Goal: Task Accomplishment & Management: Use online tool/utility

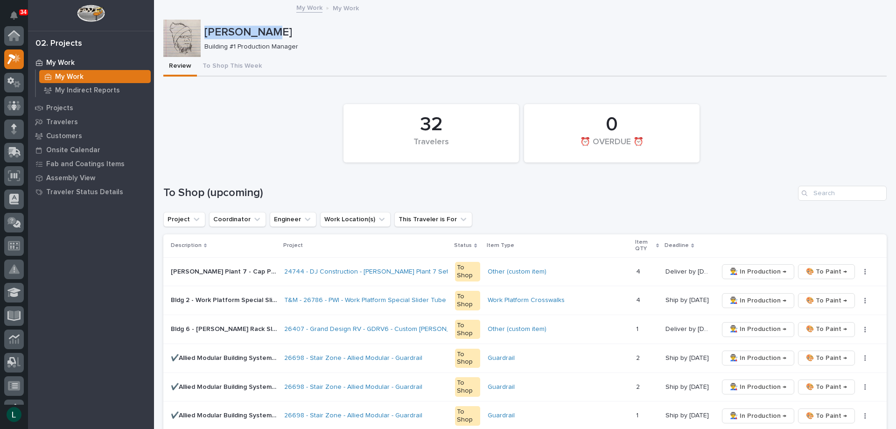
scroll to position [23, 0]
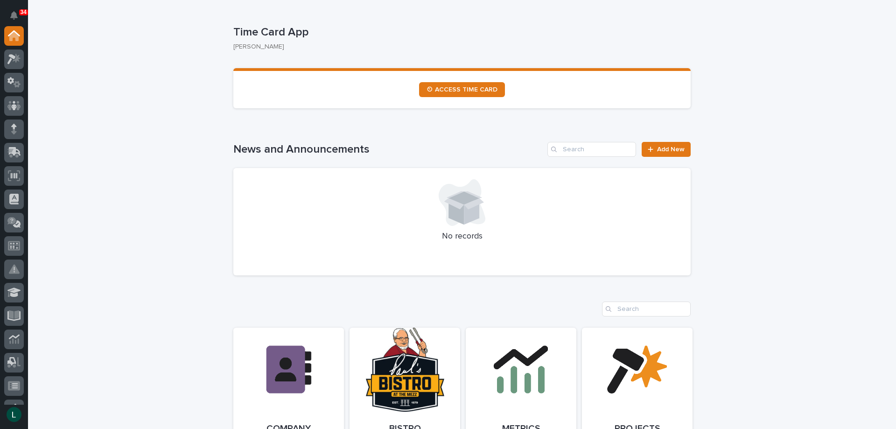
scroll to position [93, 0]
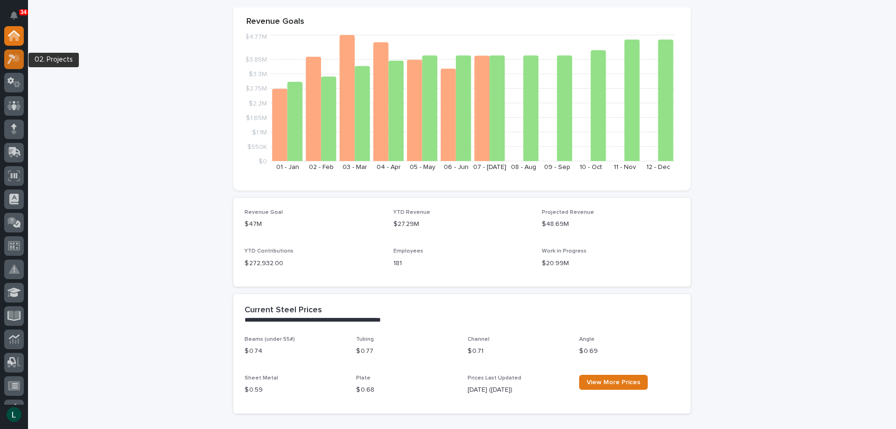
click at [11, 56] on icon at bounding box center [11, 59] width 8 height 10
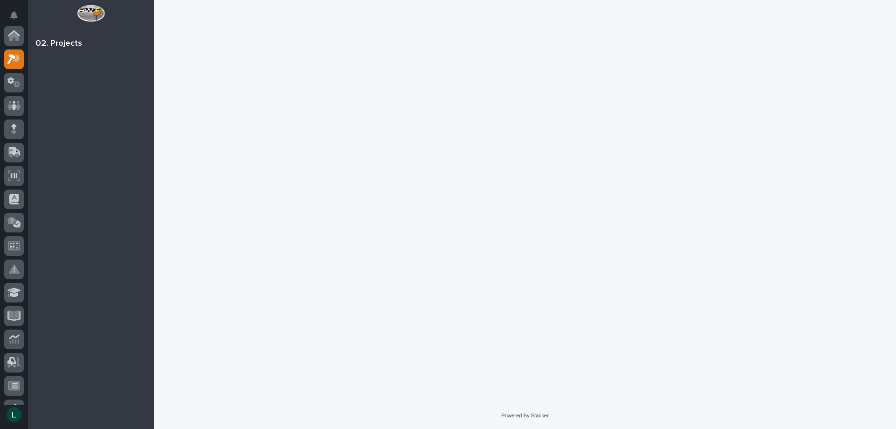
scroll to position [23, 0]
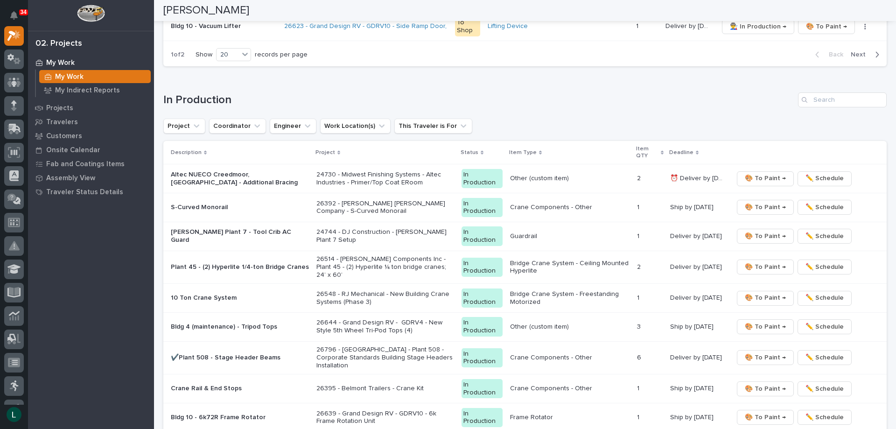
scroll to position [793, 0]
click at [754, 233] on span "🎨 To Paint →" at bounding box center [765, 235] width 41 height 11
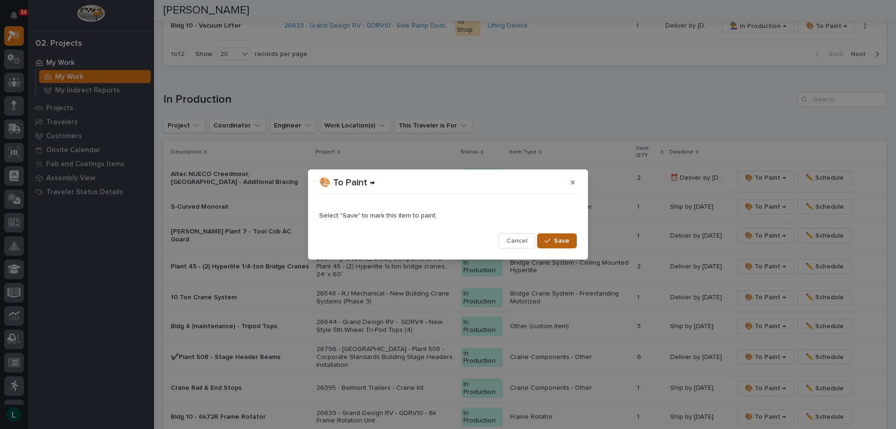
click at [558, 237] on span "Save" at bounding box center [561, 241] width 15 height 8
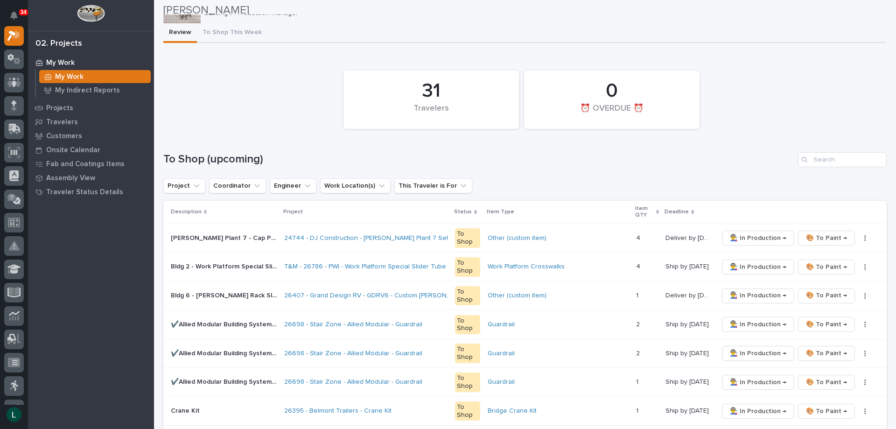
scroll to position [32, 0]
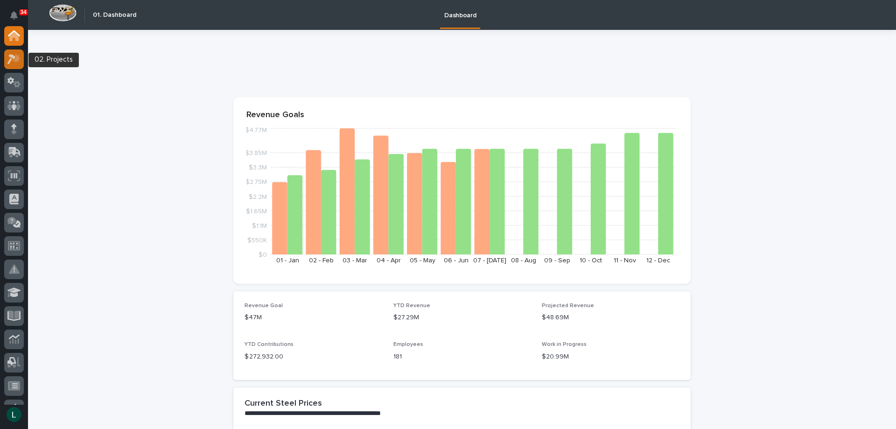
click at [16, 58] on icon at bounding box center [17, 57] width 8 height 9
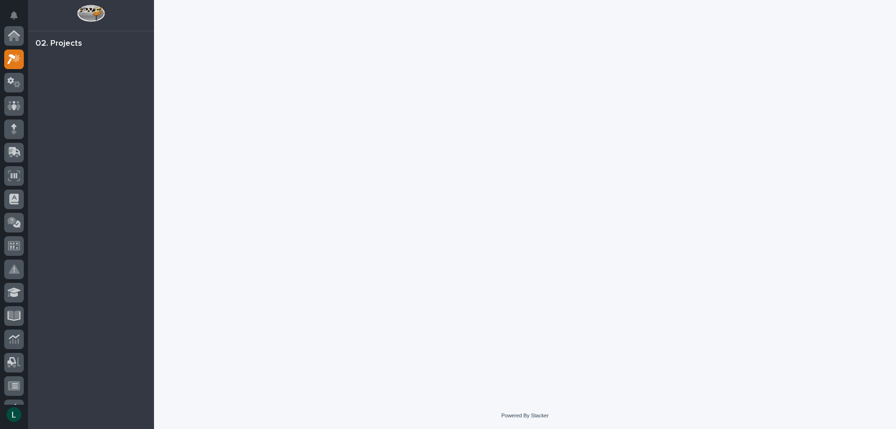
scroll to position [23, 0]
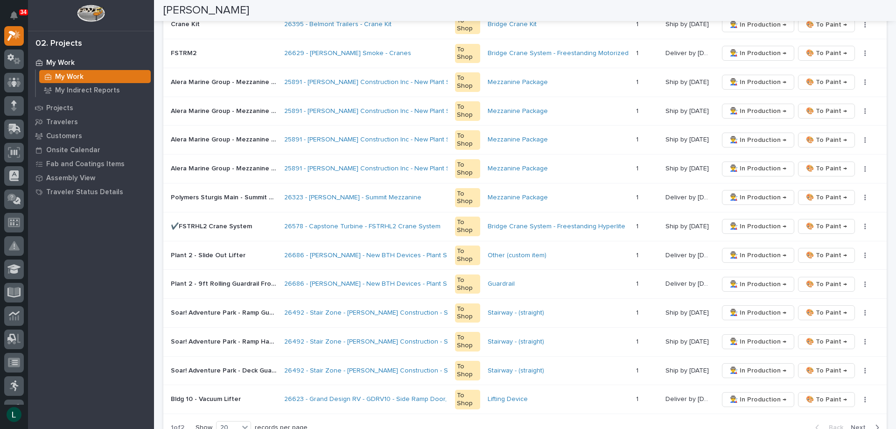
scroll to position [607, 0]
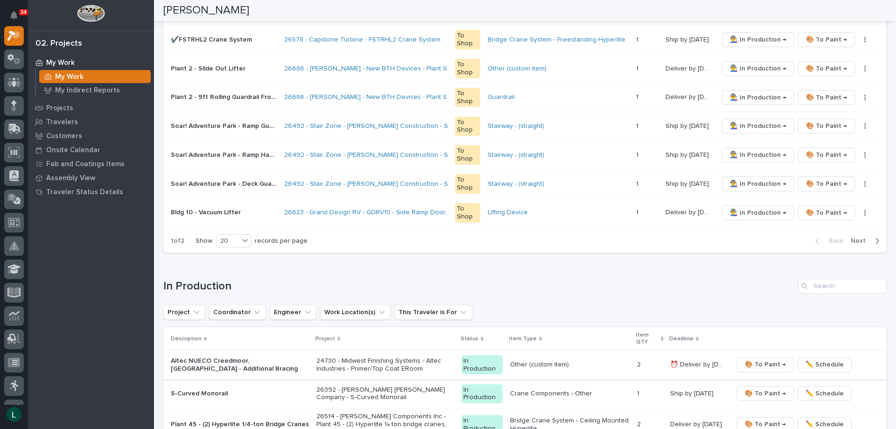
click at [756, 364] on span "🎨 To Paint →" at bounding box center [765, 364] width 41 height 11
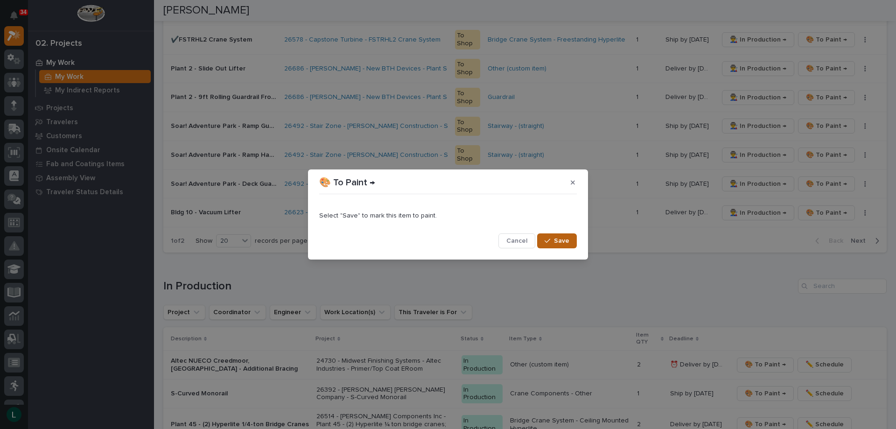
click at [559, 237] on span "Save" at bounding box center [561, 241] width 15 height 8
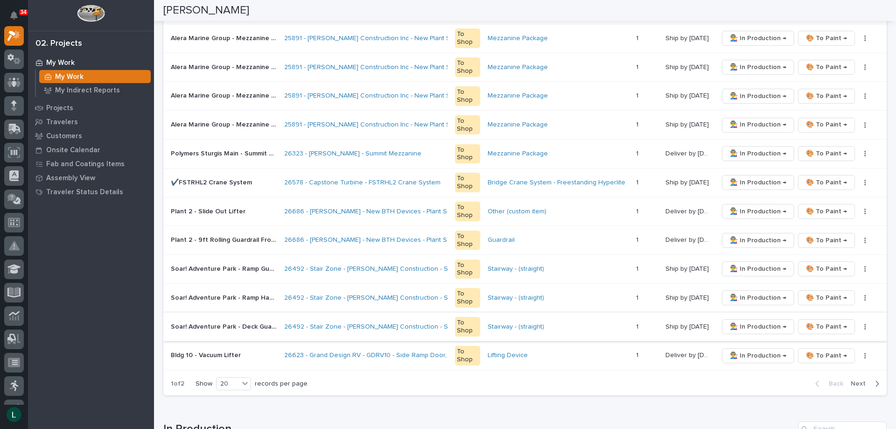
scroll to position [0, 0]
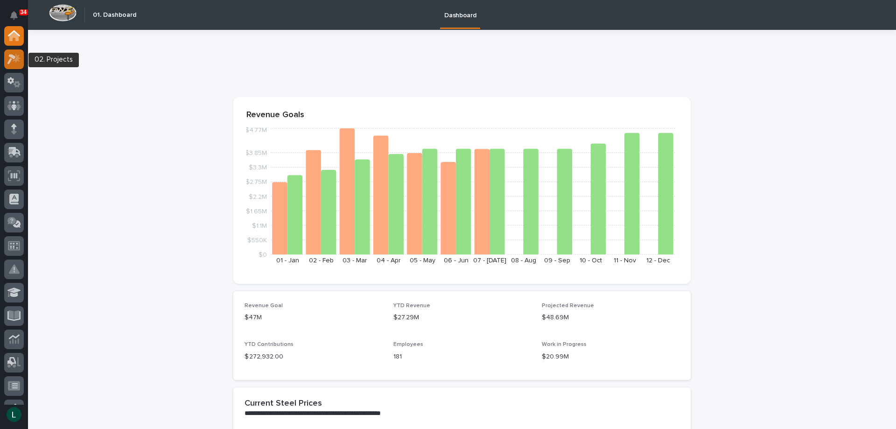
click at [14, 57] on icon at bounding box center [11, 59] width 8 height 10
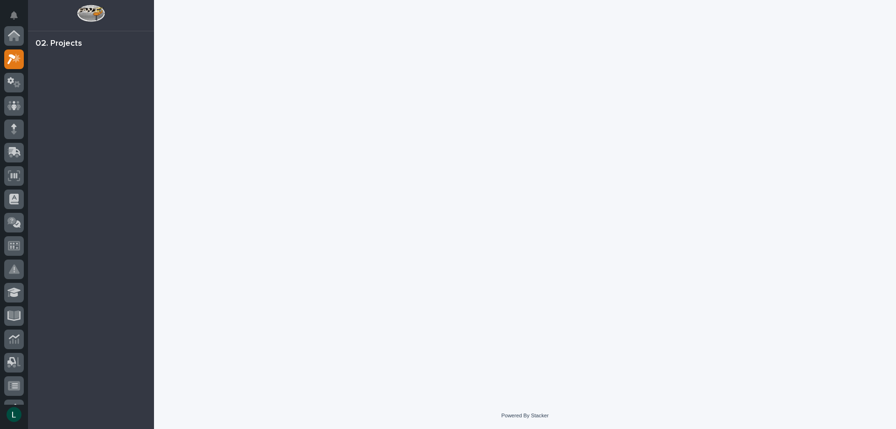
scroll to position [23, 0]
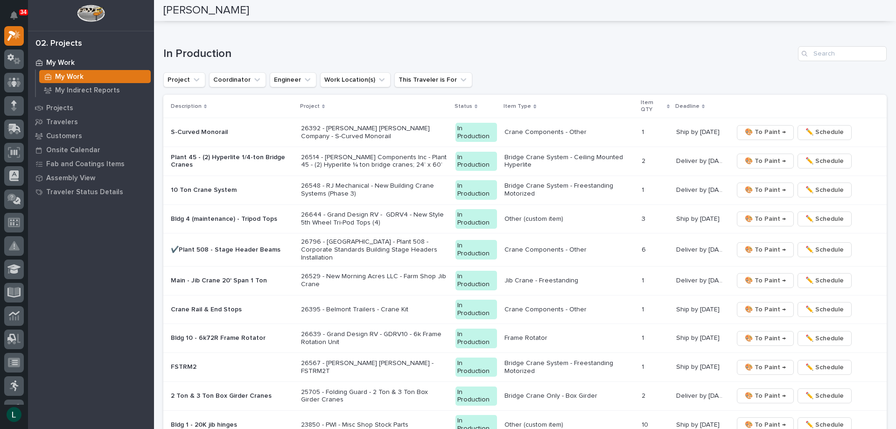
scroll to position [840, 0]
click at [759, 246] on span "🎨 To Paint →" at bounding box center [765, 248] width 41 height 11
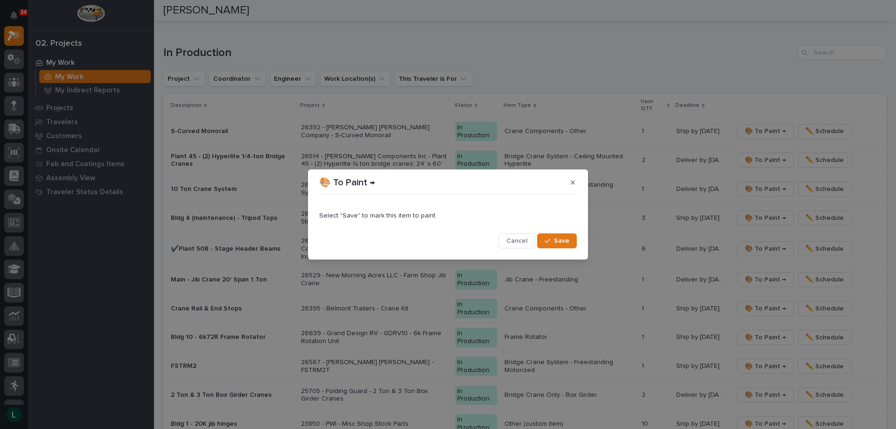
click at [564, 238] on span "Save" at bounding box center [561, 241] width 15 height 8
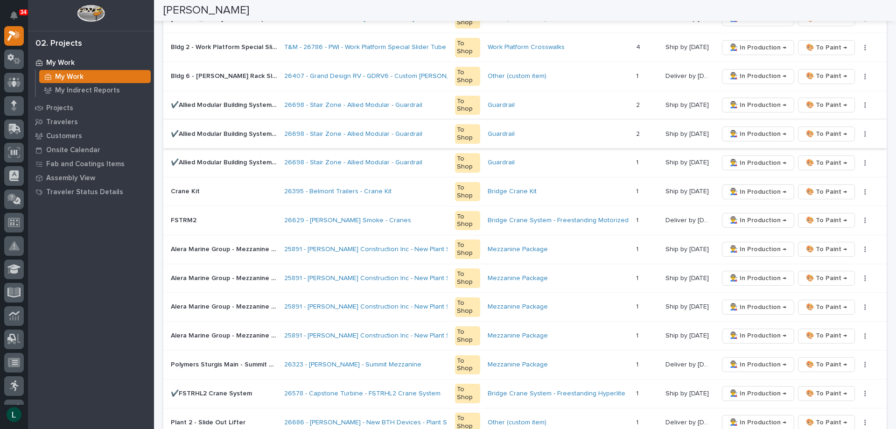
scroll to position [126, 0]
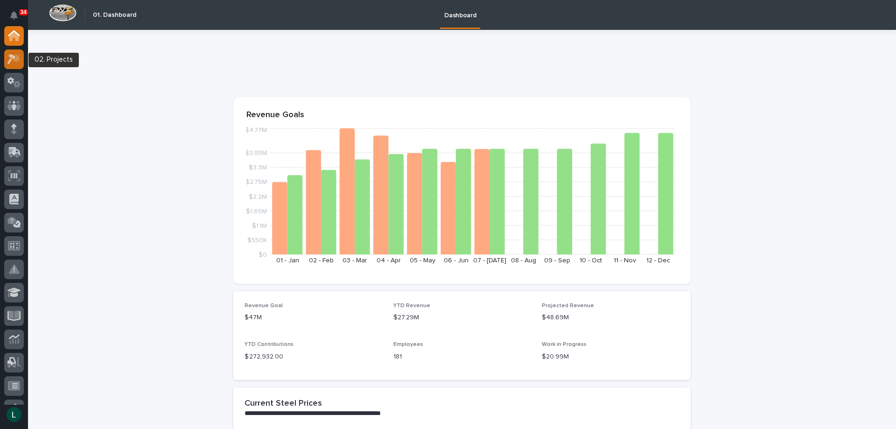
click at [15, 60] on icon at bounding box center [17, 57] width 8 height 9
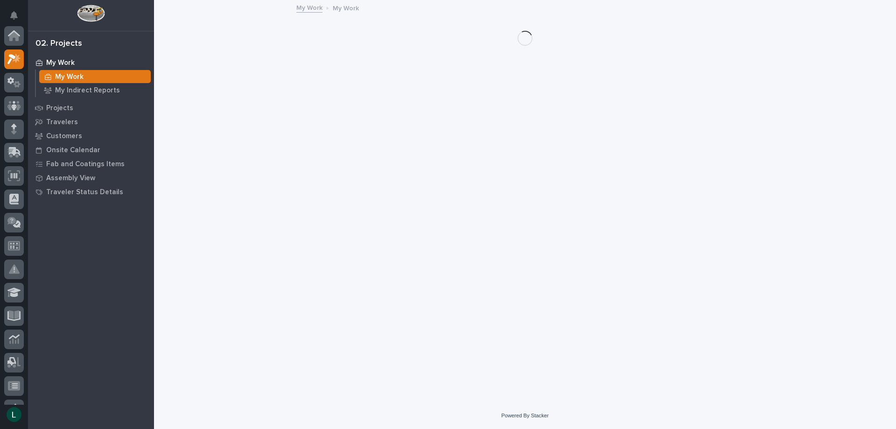
scroll to position [23, 0]
